Goal: Task Accomplishment & Management: Manage account settings

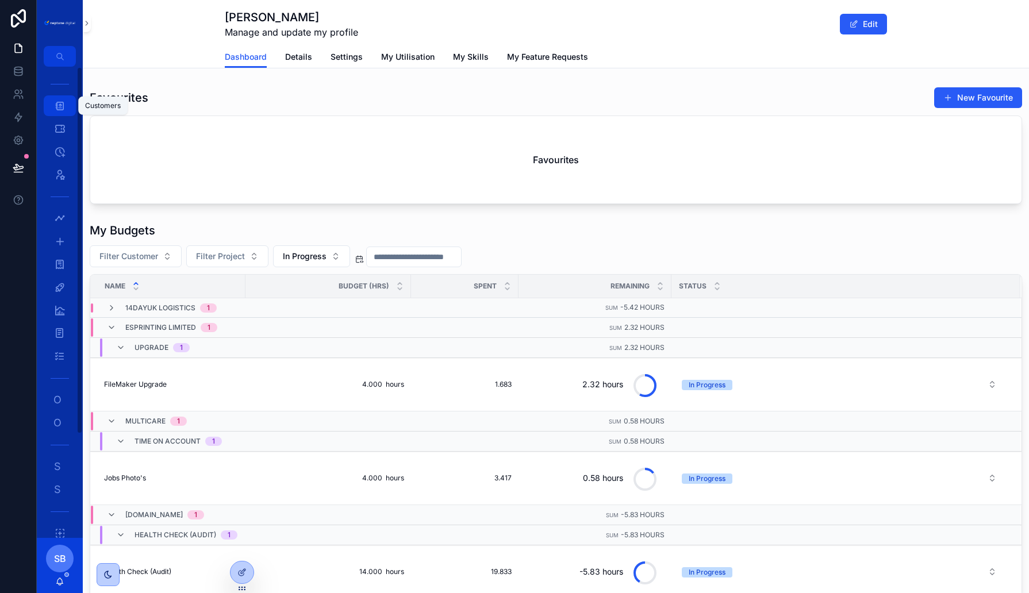
click at [61, 105] on icon "scrollable content" at bounding box center [60, 106] width 12 height 12
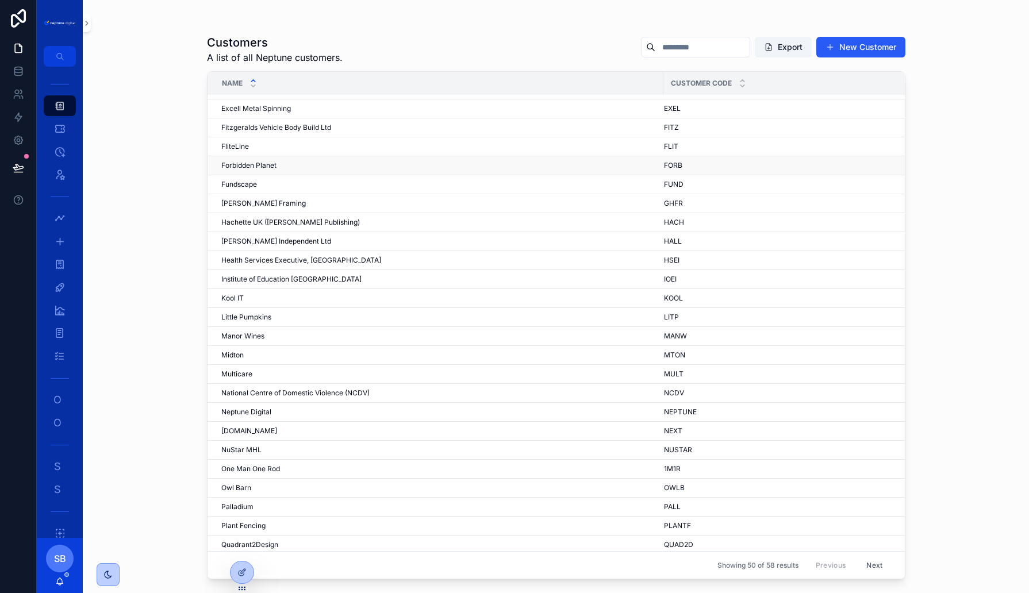
scroll to position [285, 0]
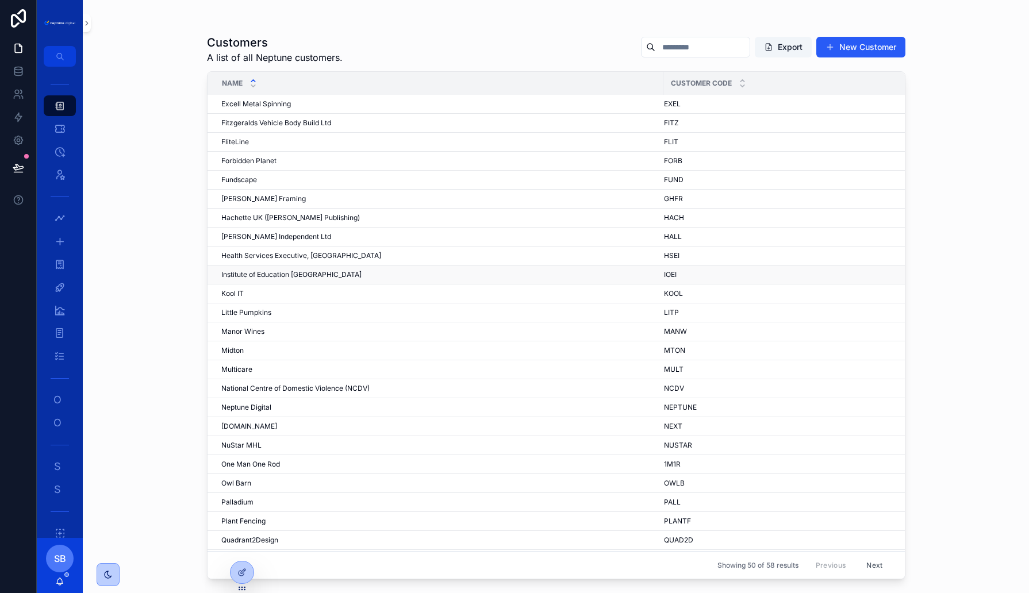
click at [301, 270] on span "Institute of Education [GEOGRAPHIC_DATA]" at bounding box center [291, 274] width 140 height 9
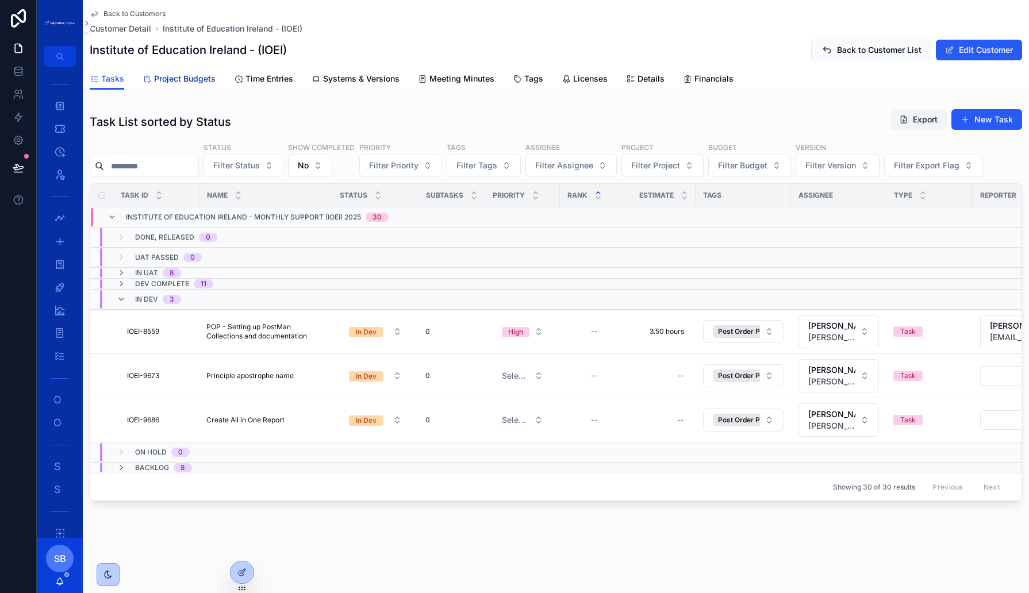
click at [195, 86] on link "Project Budgets" at bounding box center [179, 79] width 73 height 23
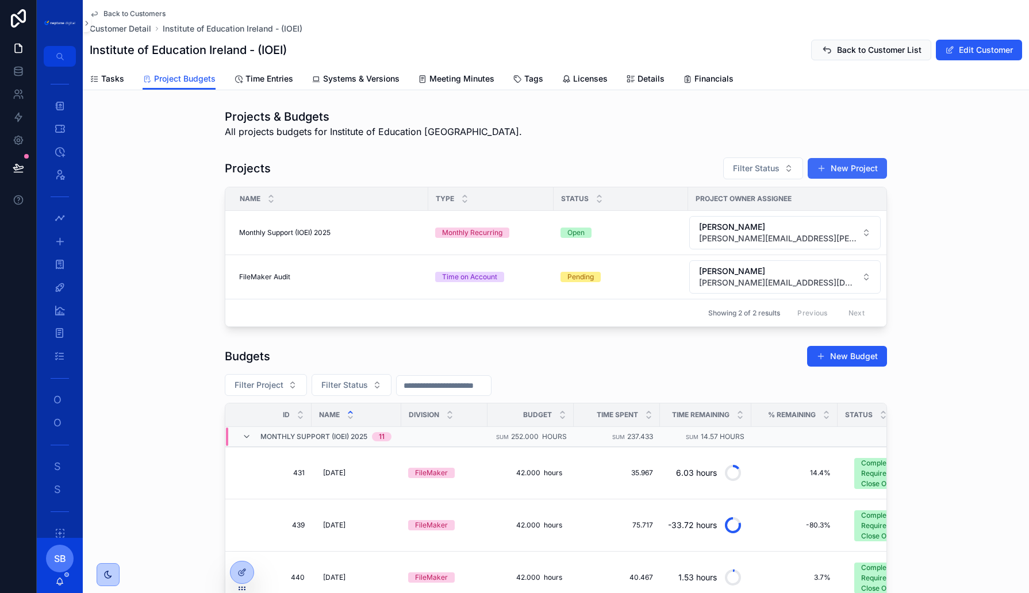
click at [852, 170] on button "New Project" at bounding box center [847, 168] width 79 height 21
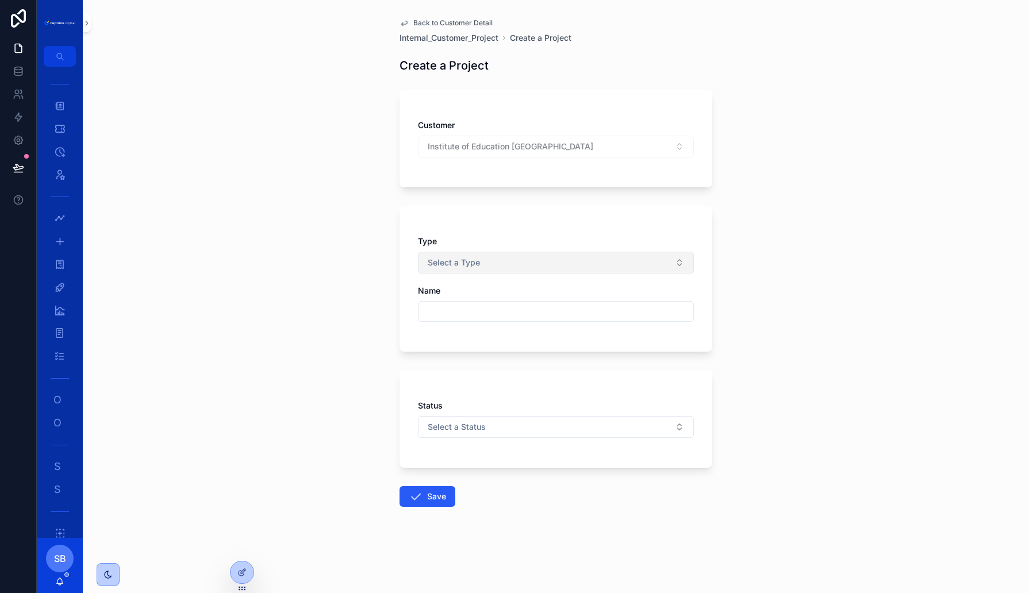
click at [477, 258] on span "Select a Type" at bounding box center [454, 263] width 52 height 12
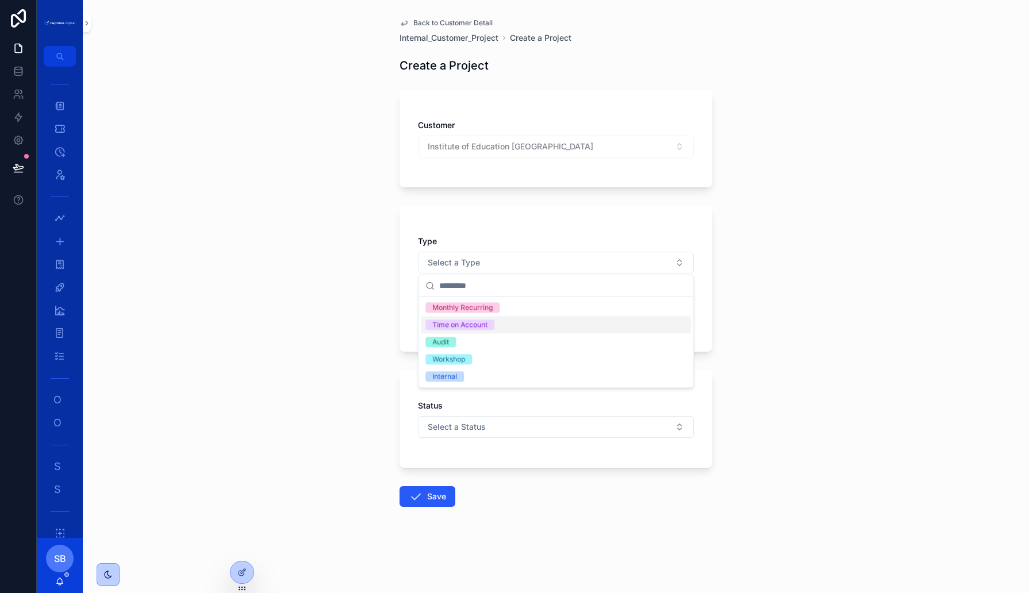
click at [455, 327] on div "Time on Account" at bounding box center [459, 325] width 55 height 10
click at [447, 311] on input "scrollable content" at bounding box center [556, 312] width 275 height 16
type input "*"
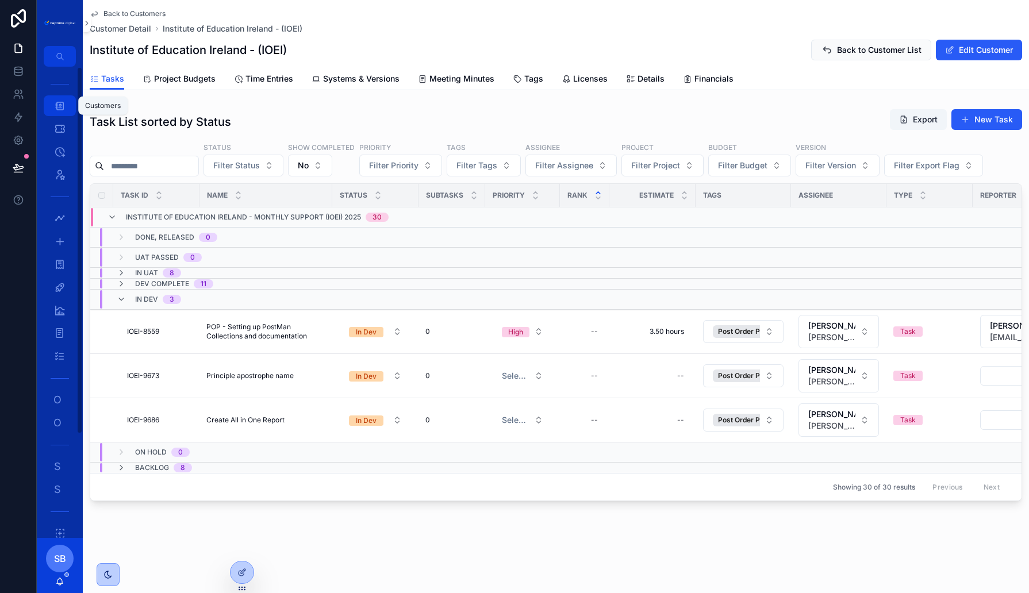
click at [57, 106] on icon "scrollable content" at bounding box center [60, 106] width 12 height 12
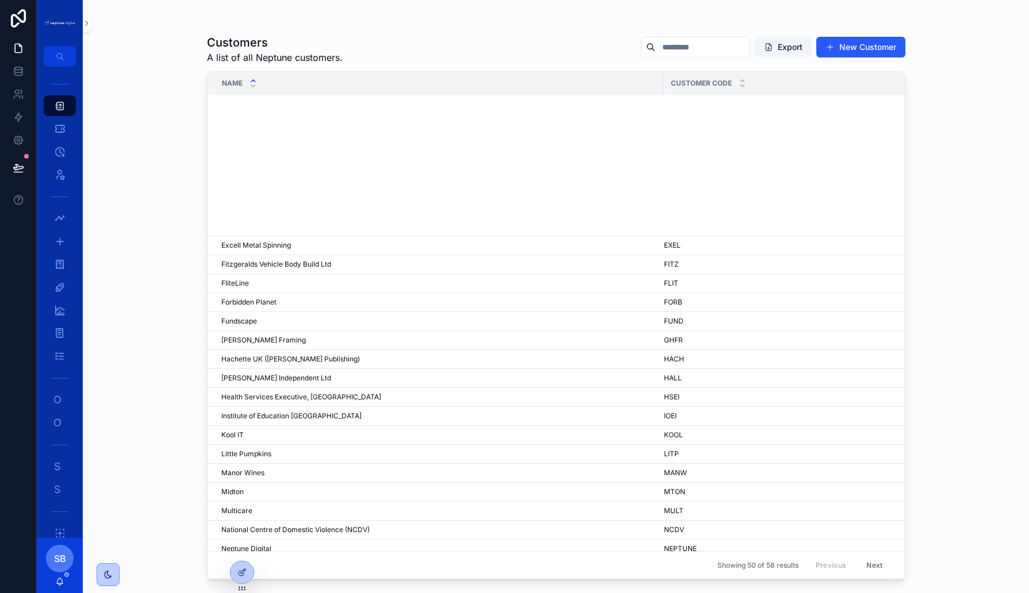
scroll to position [481, 0]
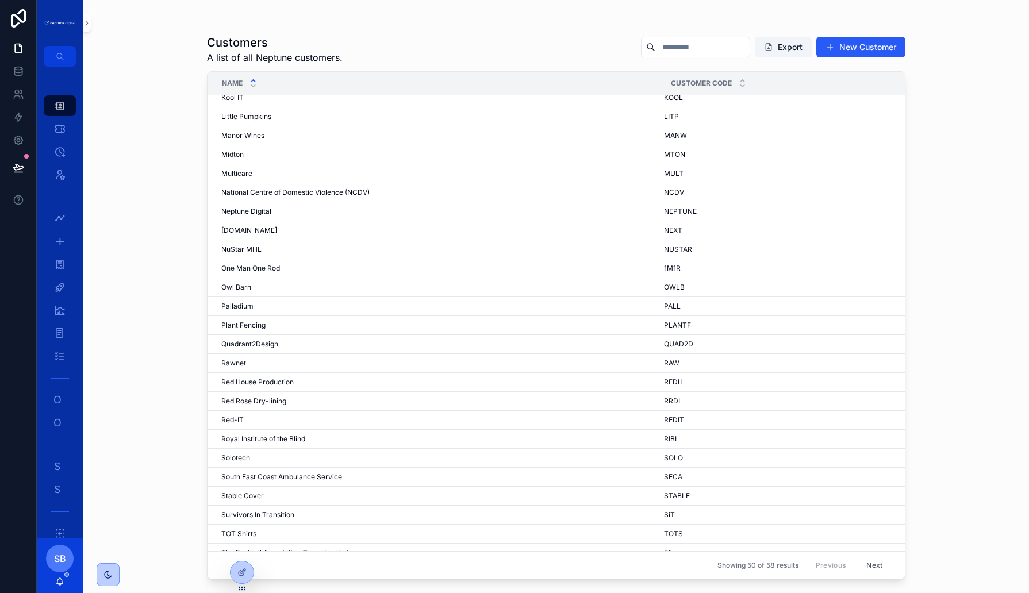
click at [875, 566] on button "Next" at bounding box center [875, 566] width 32 height 18
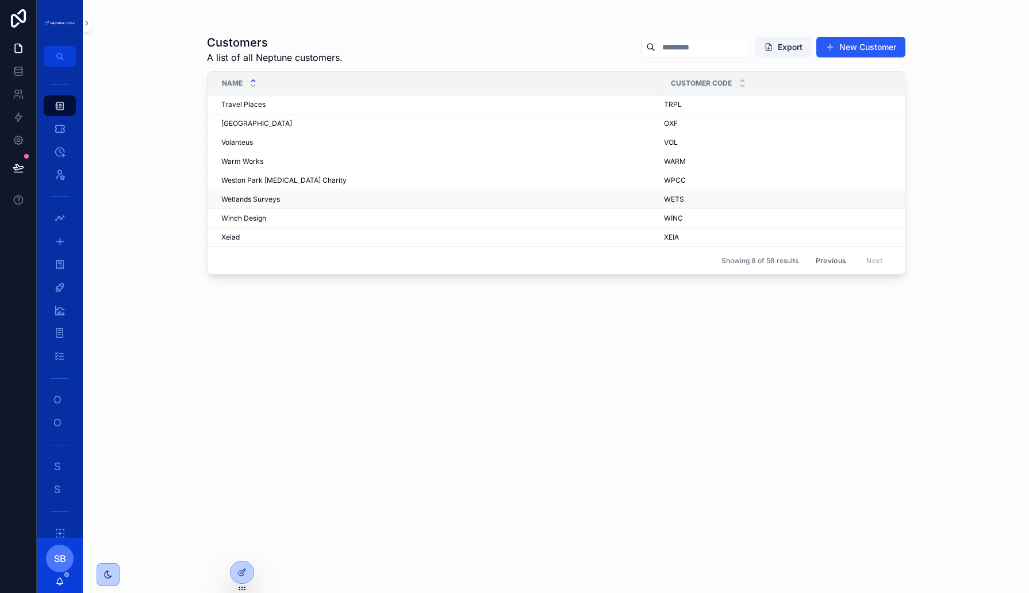
click at [246, 197] on span "Wetlands Surveys" at bounding box center [250, 199] width 59 height 9
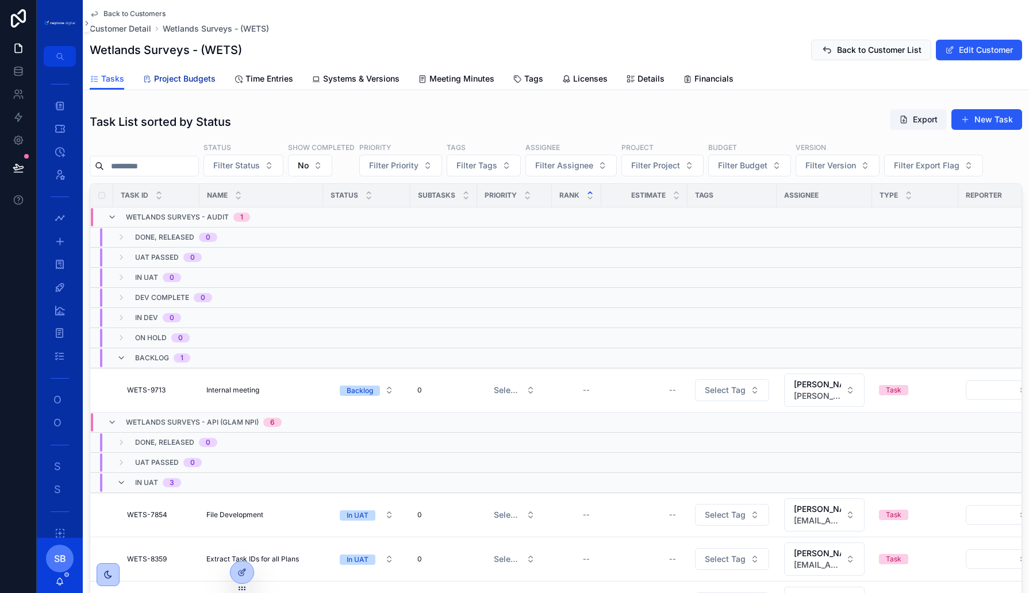
click at [170, 78] on span "Project Budgets" at bounding box center [185, 79] width 62 height 12
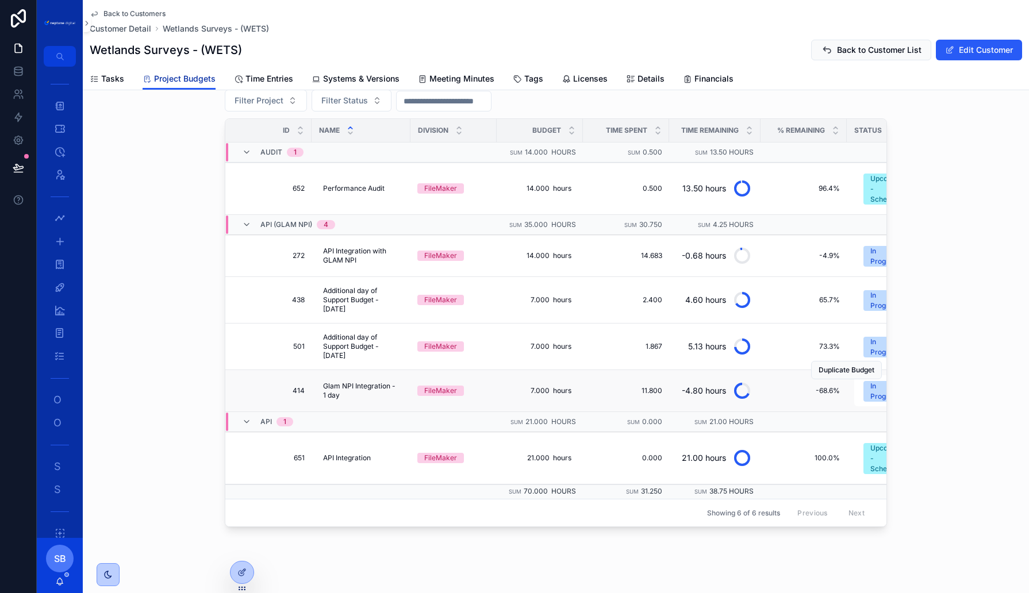
scroll to position [290, 0]
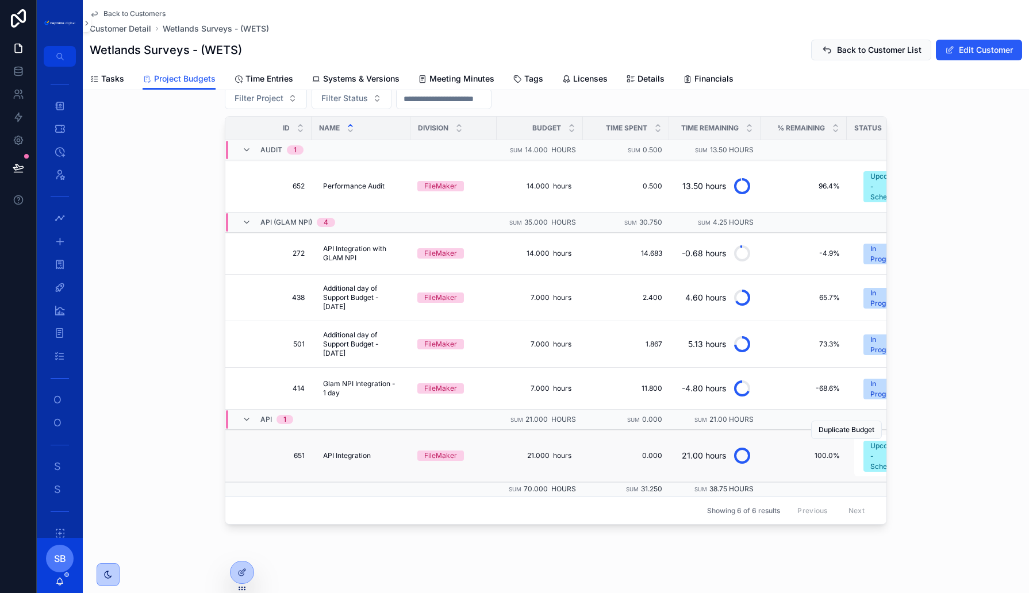
click at [294, 442] on td "651 651" at bounding box center [268, 456] width 86 height 52
click at [301, 451] on span "651" at bounding box center [272, 455] width 66 height 9
